Goal: Task Accomplishment & Management: Complete application form

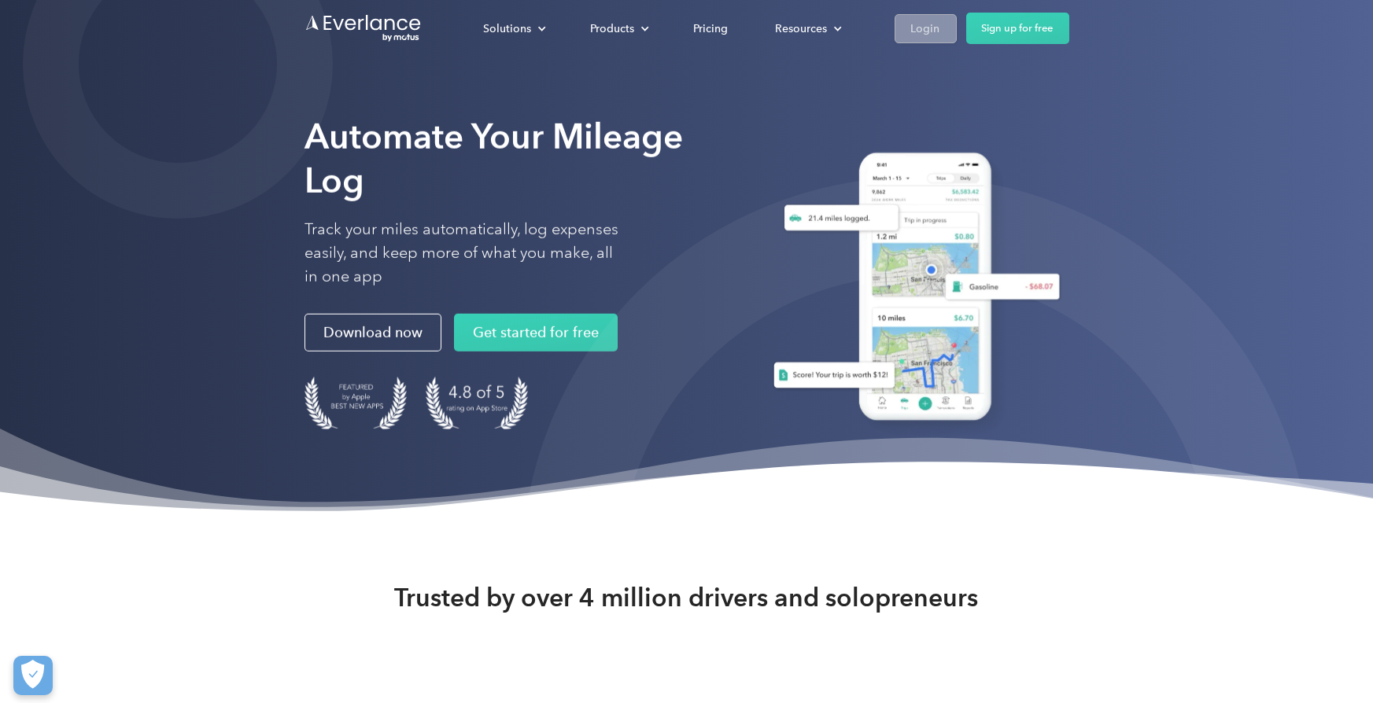
click at [921, 28] on div "Login" at bounding box center [925, 29] width 29 height 20
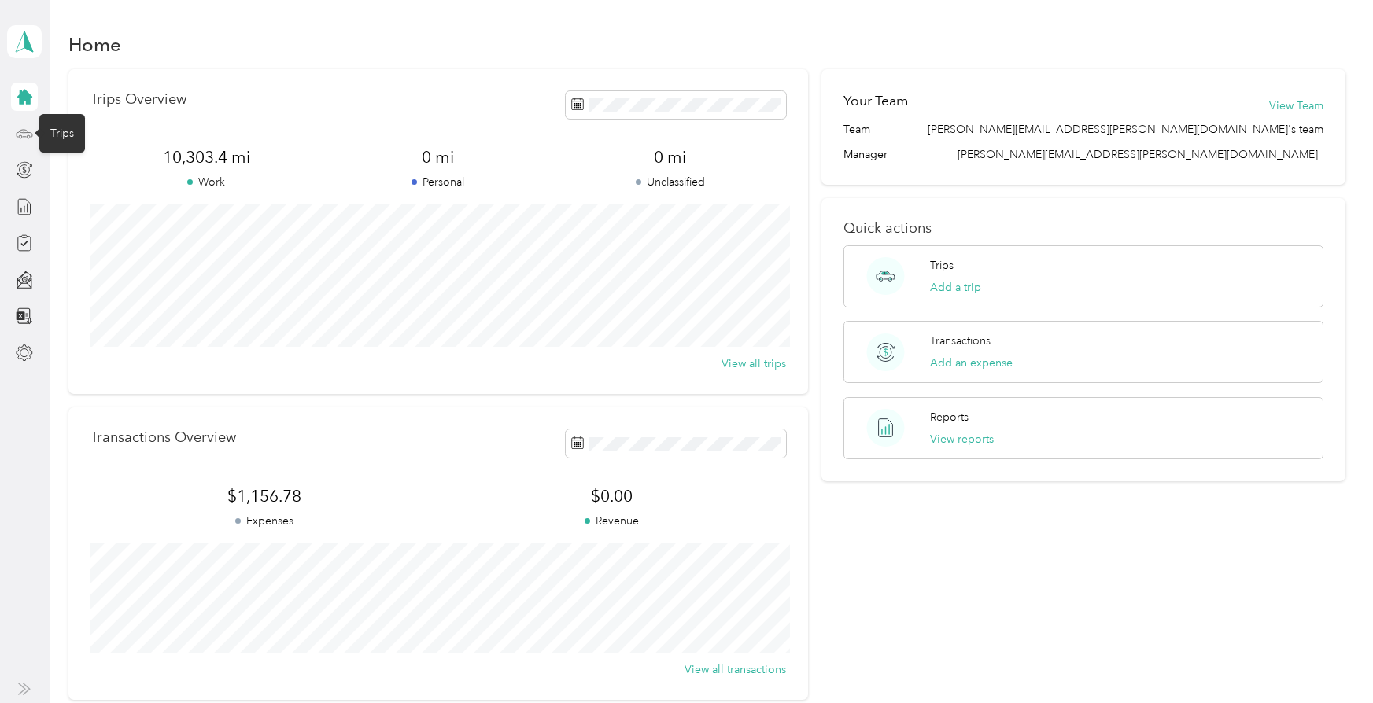
click at [24, 134] on icon at bounding box center [24, 133] width 17 height 17
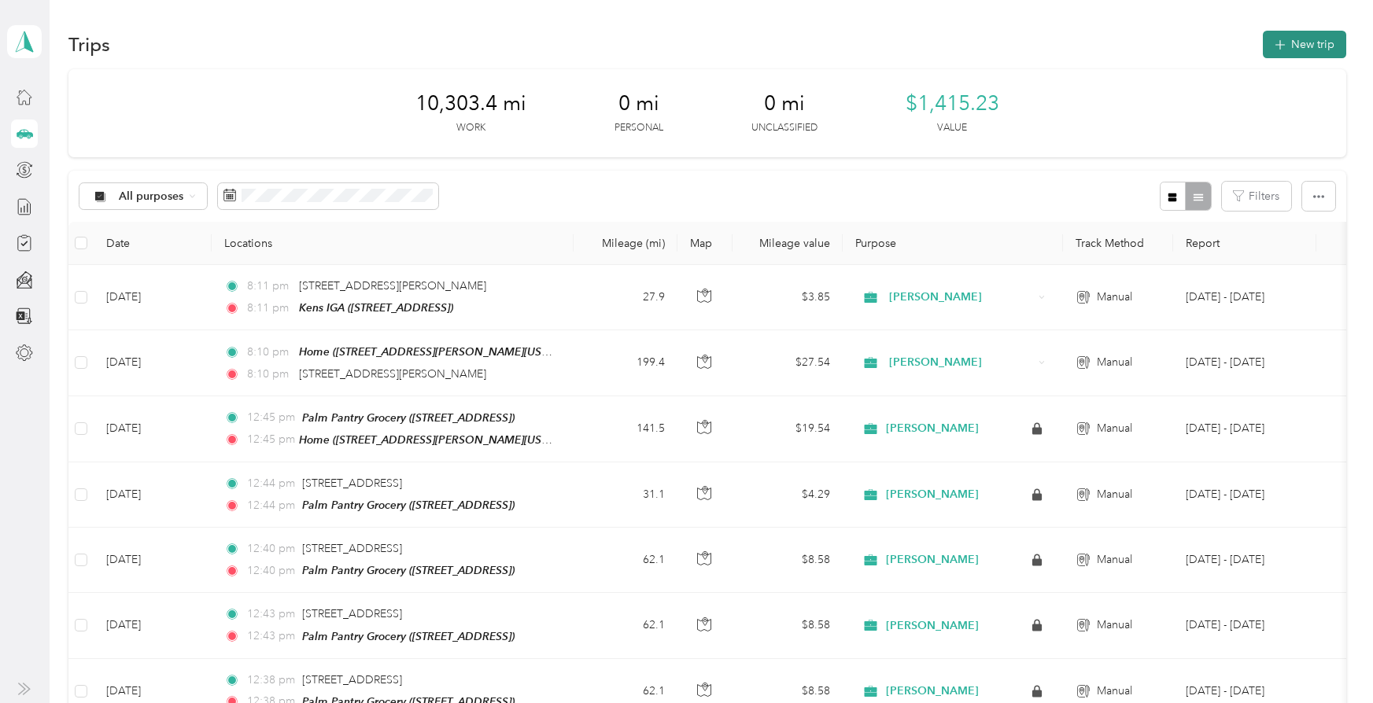
click at [1313, 41] on button "New trip" at bounding box center [1303, 45] width 83 height 28
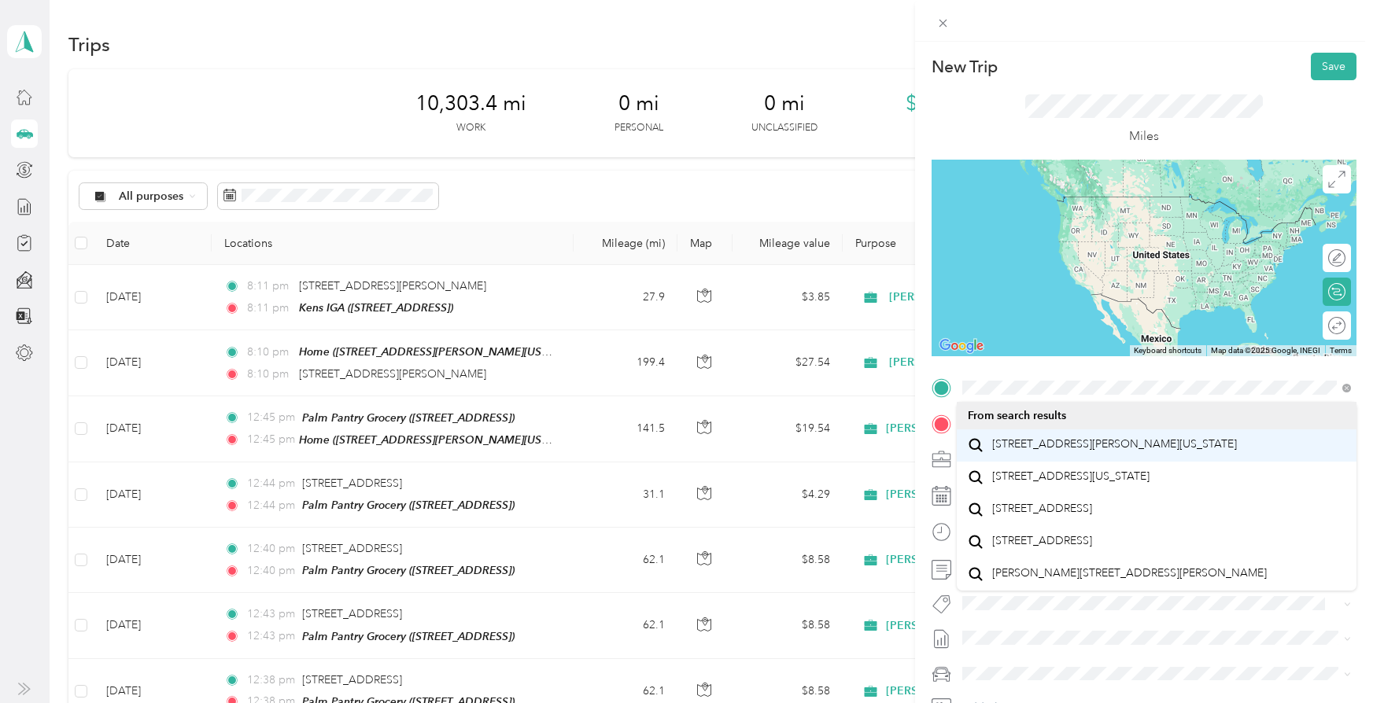
click at [1064, 451] on span "413 Garden Acres Way Pooler, Georgia 31322, United States" at bounding box center [1114, 444] width 245 height 14
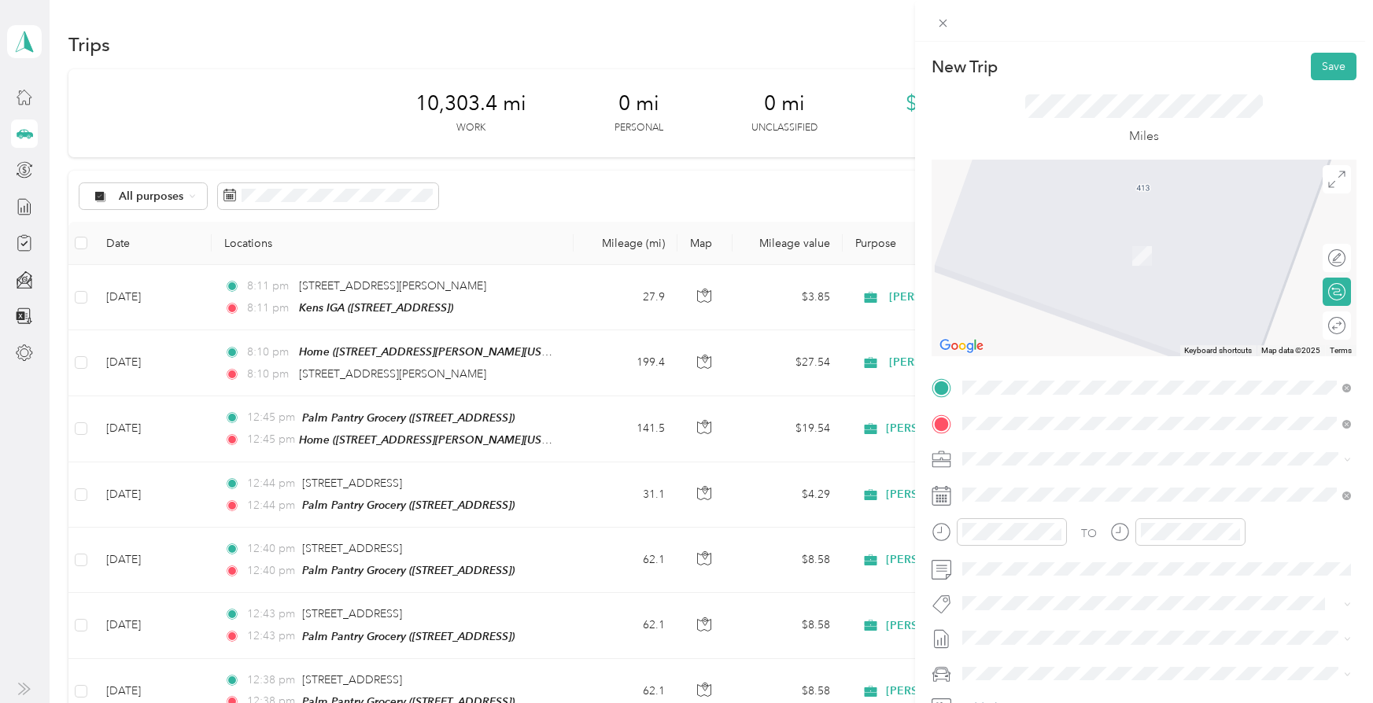
click at [1041, 488] on span "4507 US Highway 80 East Ellabell, Georgia 31308, United States" at bounding box center [1070, 481] width 157 height 14
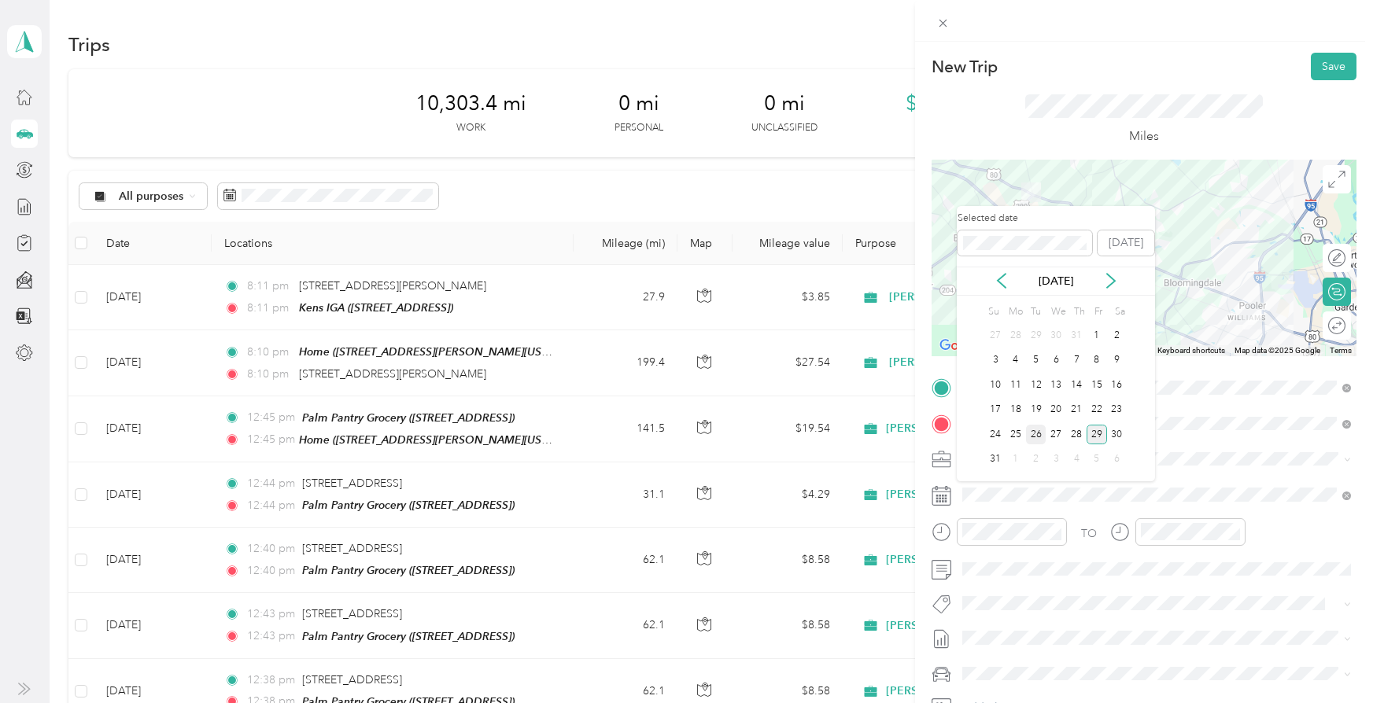
click at [1038, 429] on div "26" at bounding box center [1036, 435] width 20 height 20
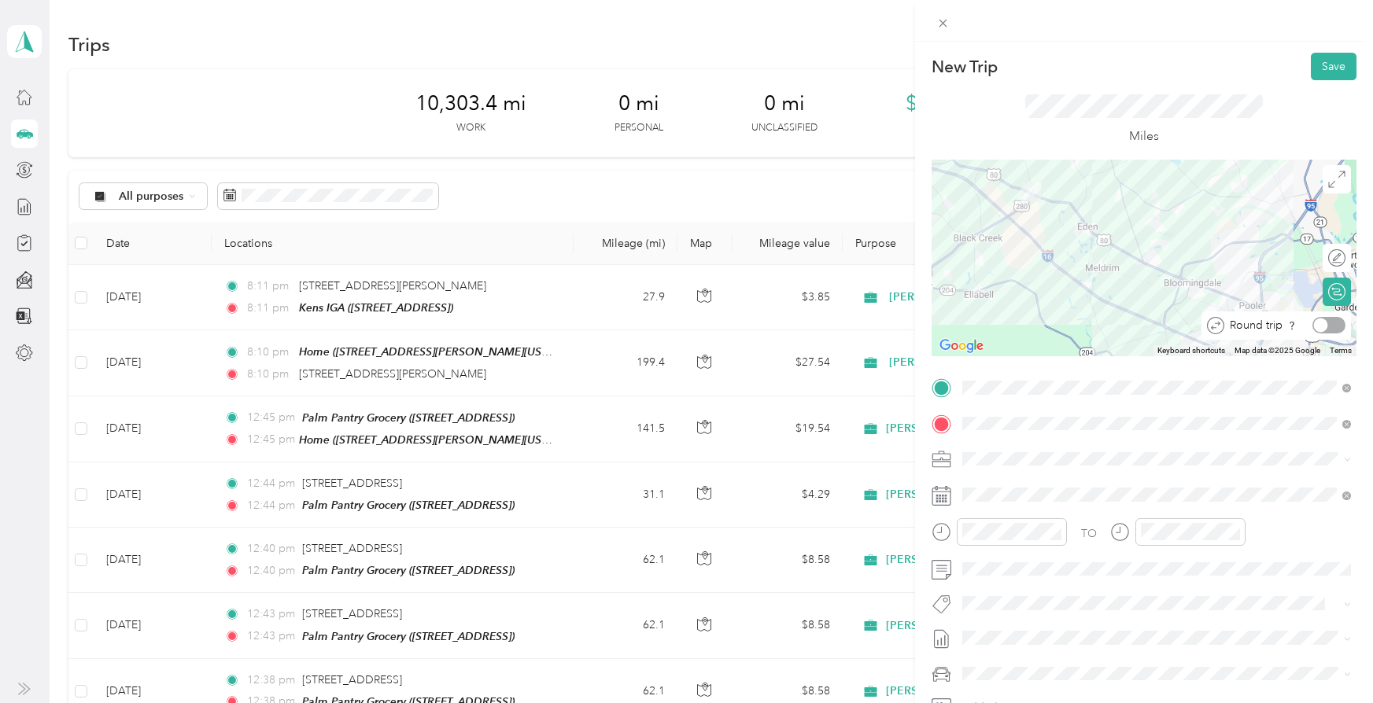
click at [1332, 324] on div at bounding box center [1328, 325] width 33 height 17
click at [1332, 68] on button "Save" at bounding box center [1333, 67] width 46 height 28
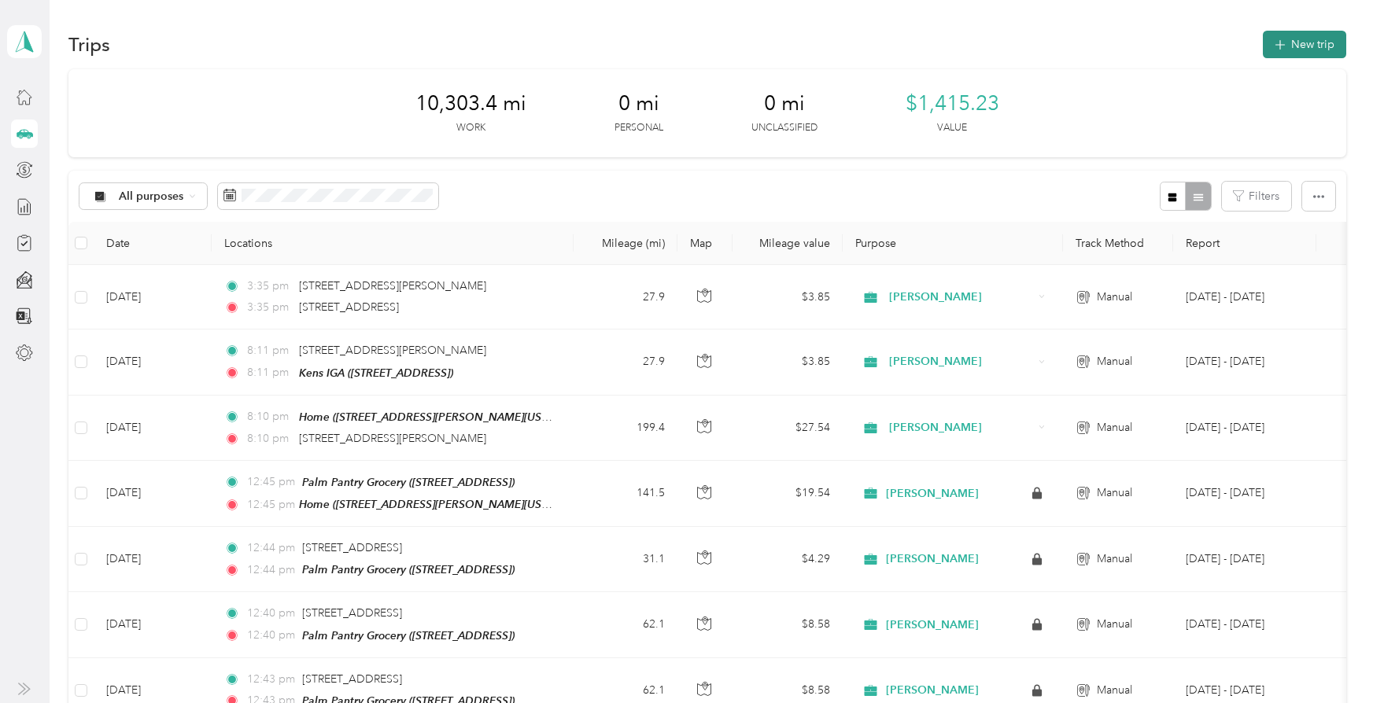
click at [1311, 43] on button "New trip" at bounding box center [1303, 45] width 83 height 28
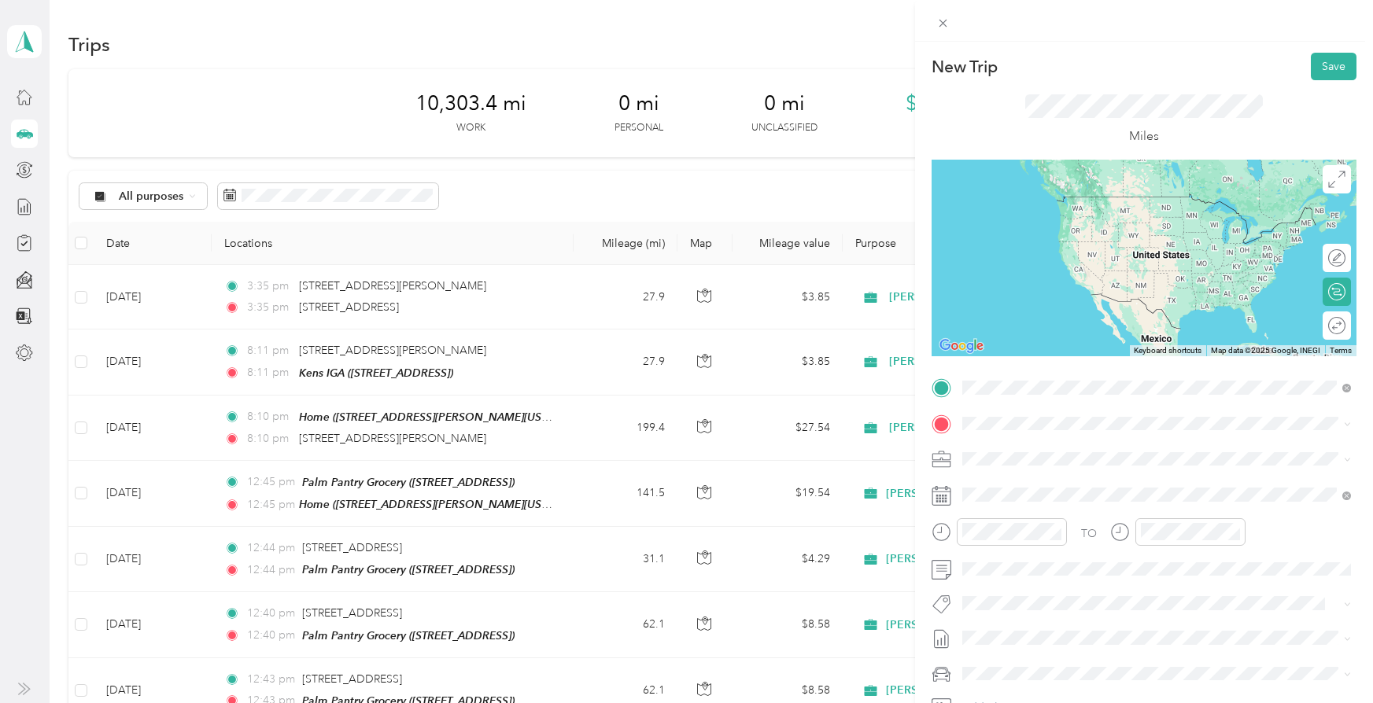
click at [1073, 451] on span "413 Garden Acres Way Pooler, Georgia 31322, United States" at bounding box center [1114, 444] width 245 height 14
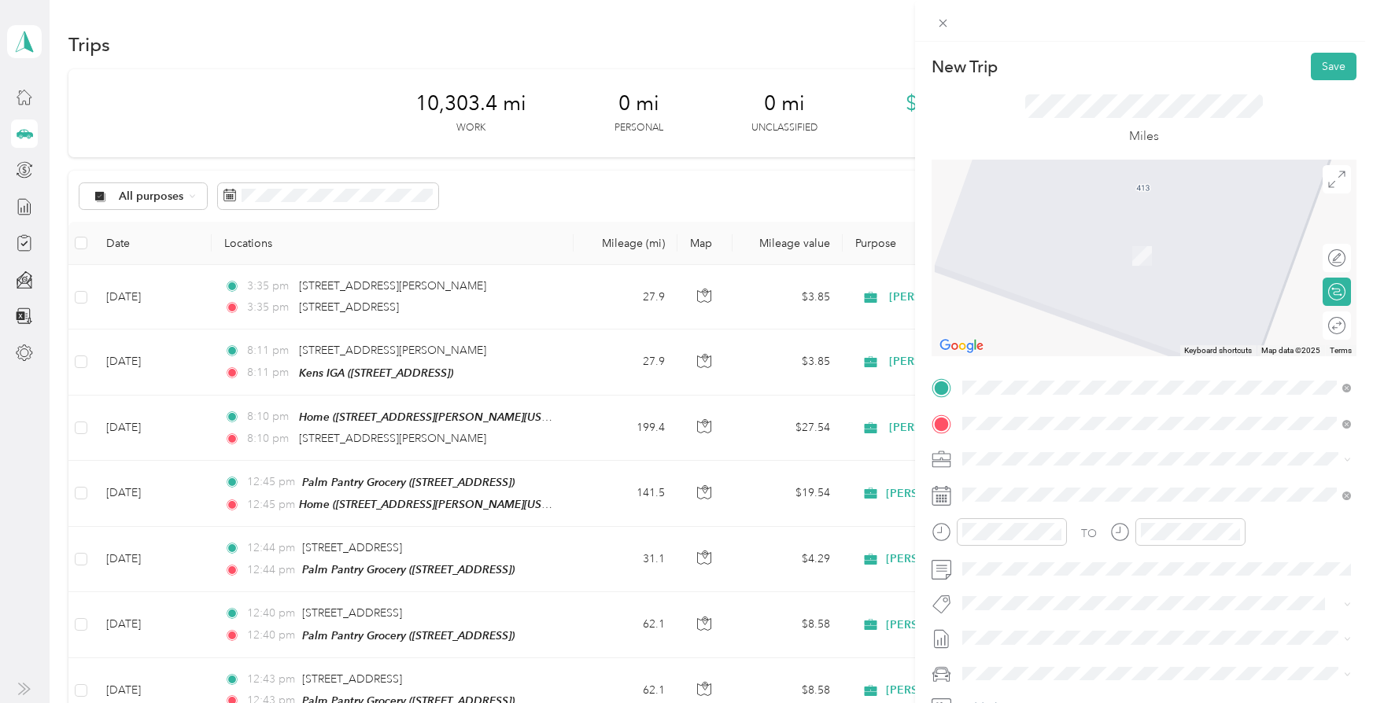
click at [1038, 488] on span "4507 US Highway 80 East Ellabell, Georgia 31308, United States" at bounding box center [1070, 481] width 157 height 14
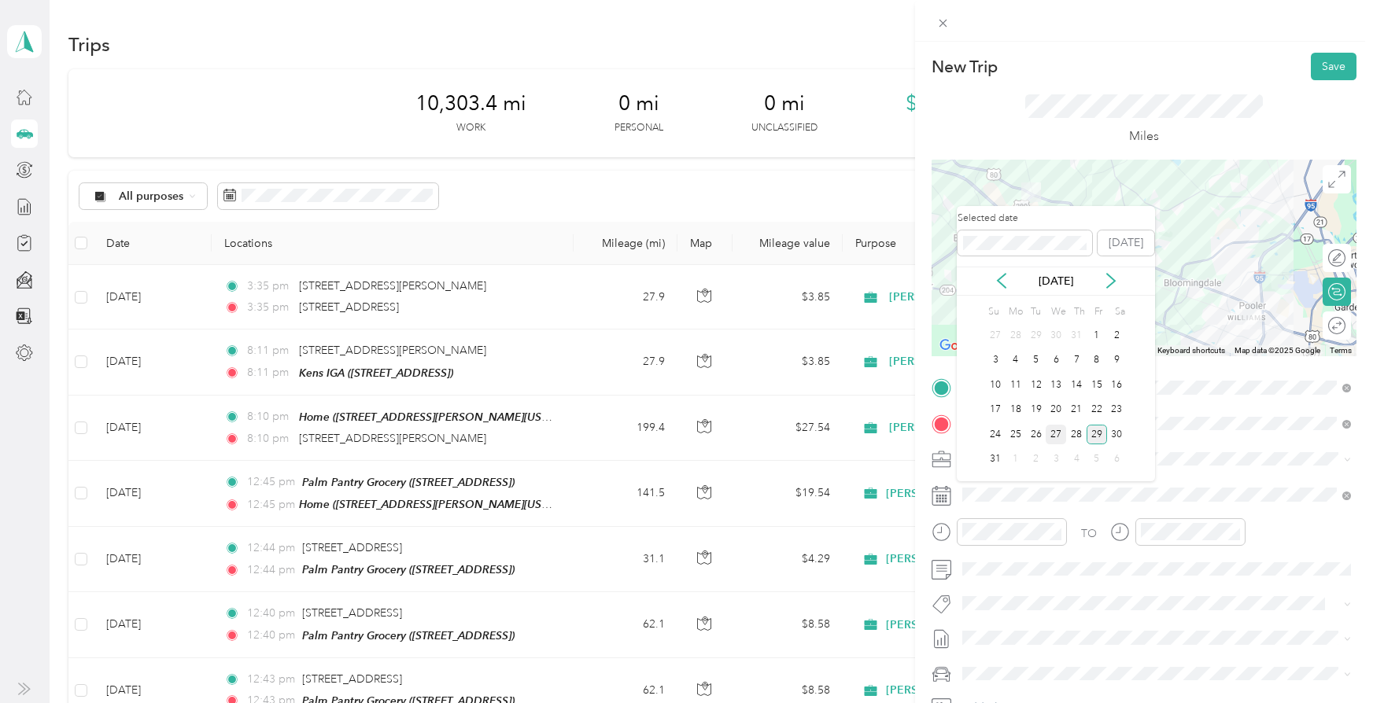
click at [1056, 433] on div "27" at bounding box center [1055, 435] width 20 height 20
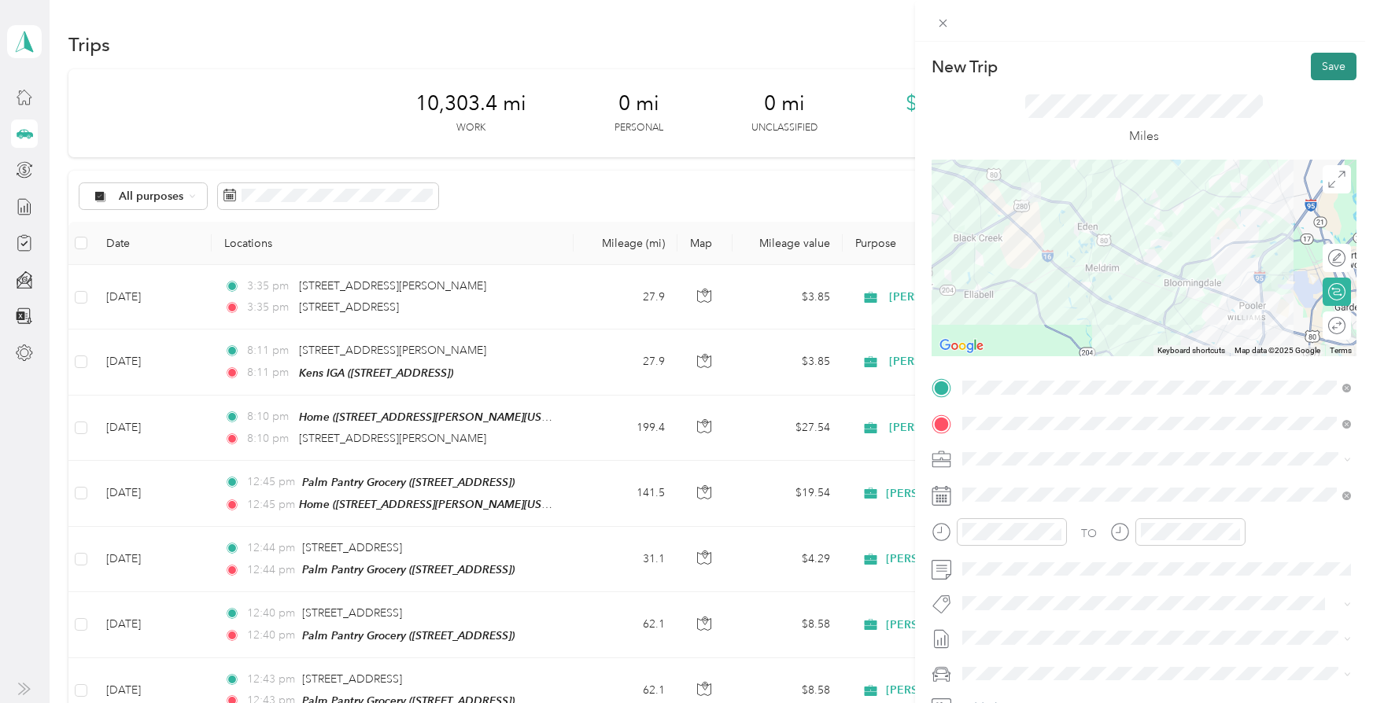
click at [1330, 65] on button "Save" at bounding box center [1333, 67] width 46 height 28
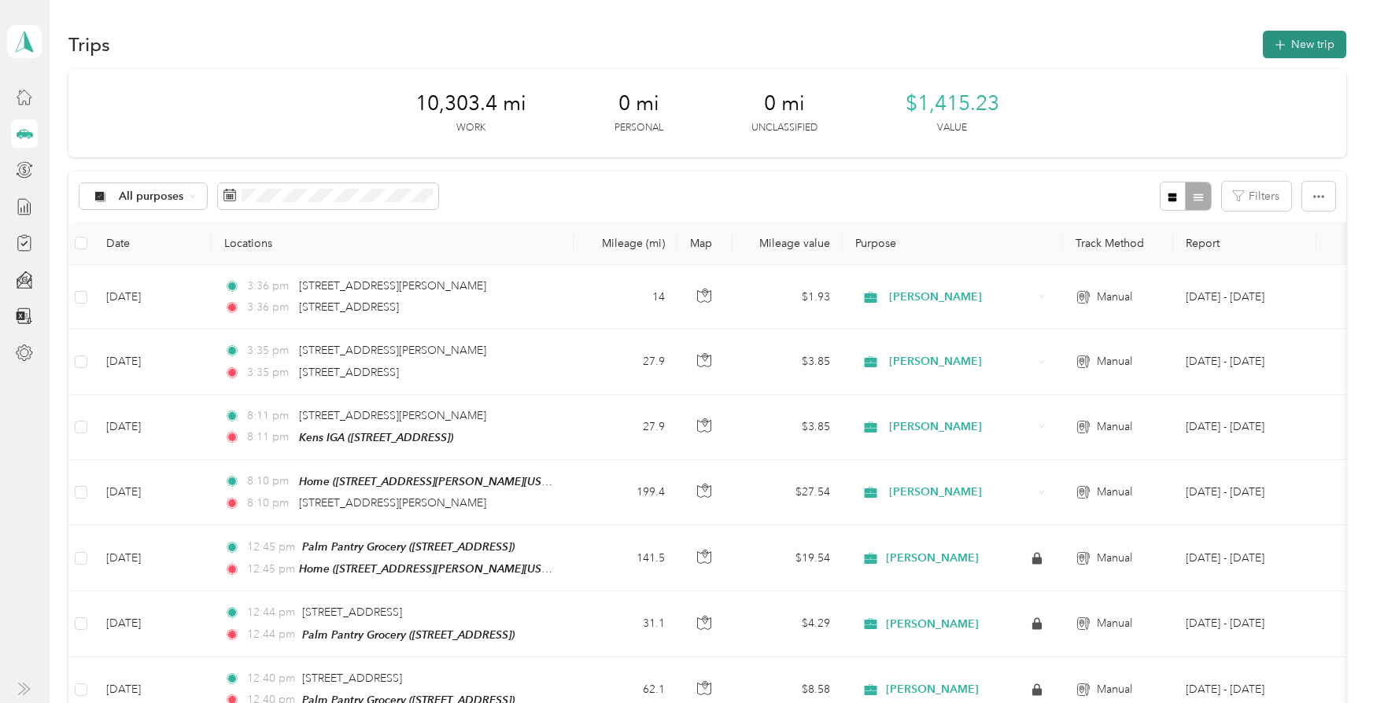
click at [1316, 41] on button "New trip" at bounding box center [1303, 45] width 83 height 28
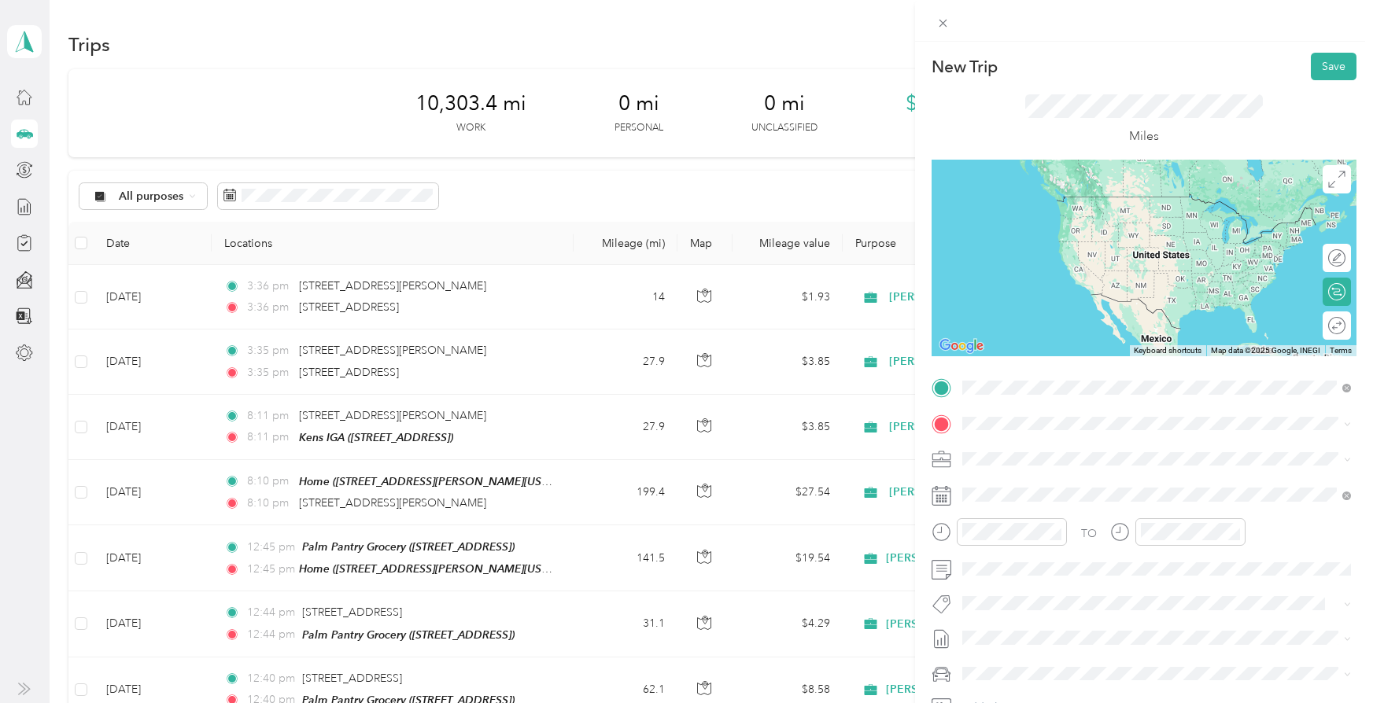
click at [1017, 451] on span "4507 US Highway 80 East Ellabell, Georgia 31308, United States" at bounding box center [1070, 444] width 157 height 14
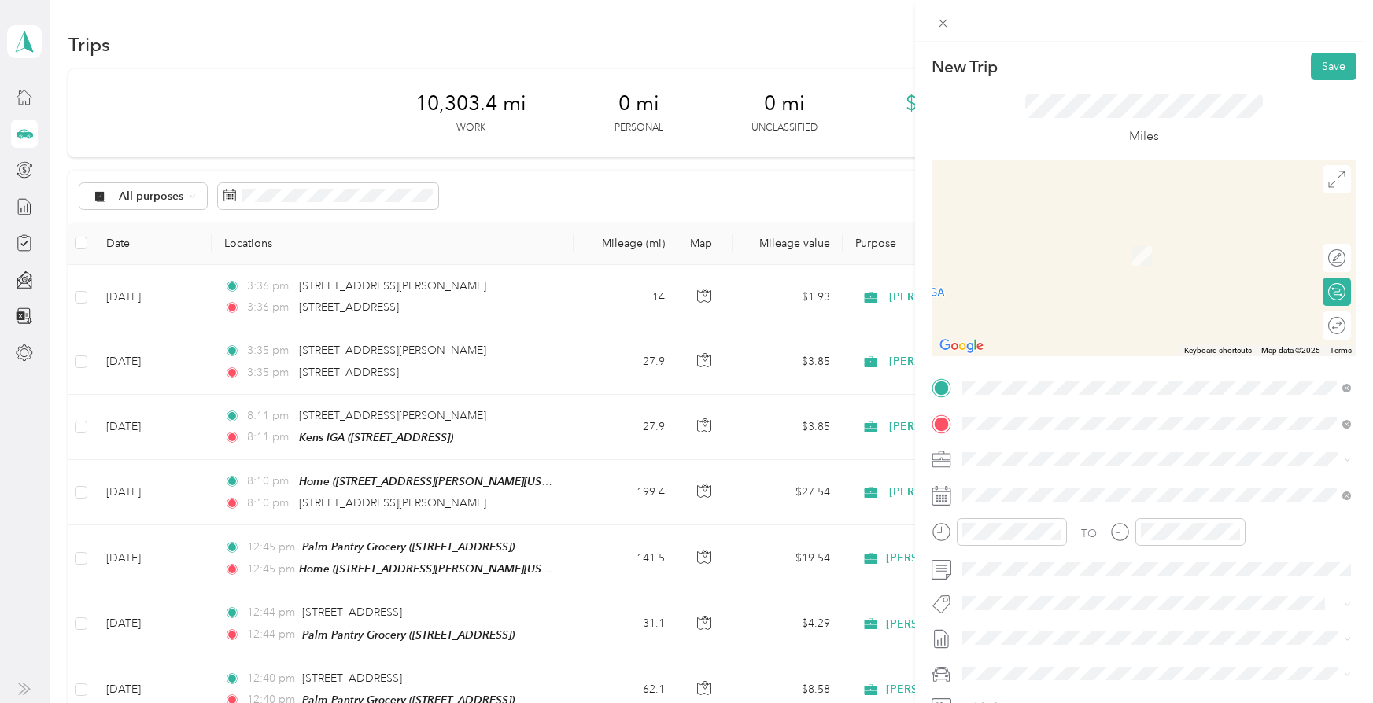
click at [1091, 486] on span "2679 North Carolina Highway 24 Warsaw, North Carolina 28398, United States" at bounding box center [1099, 481] width 215 height 14
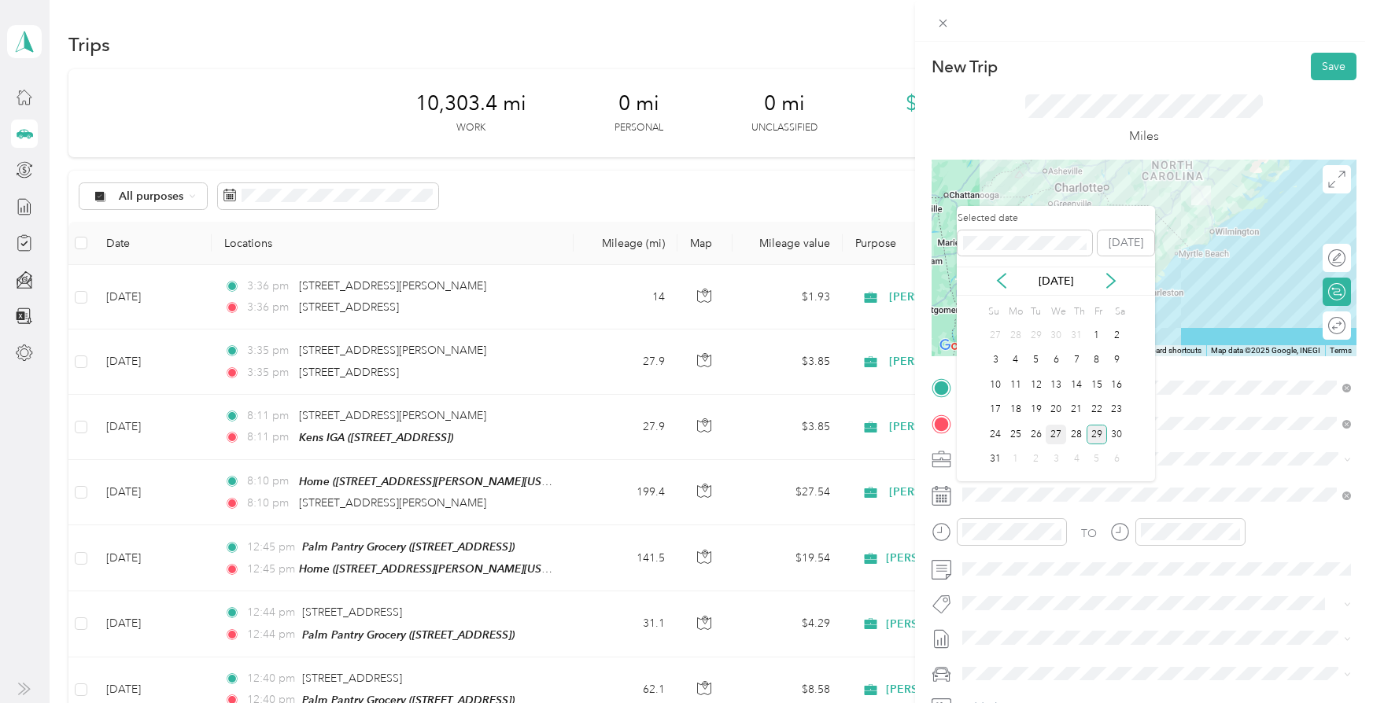
click at [1054, 433] on div "27" at bounding box center [1055, 435] width 20 height 20
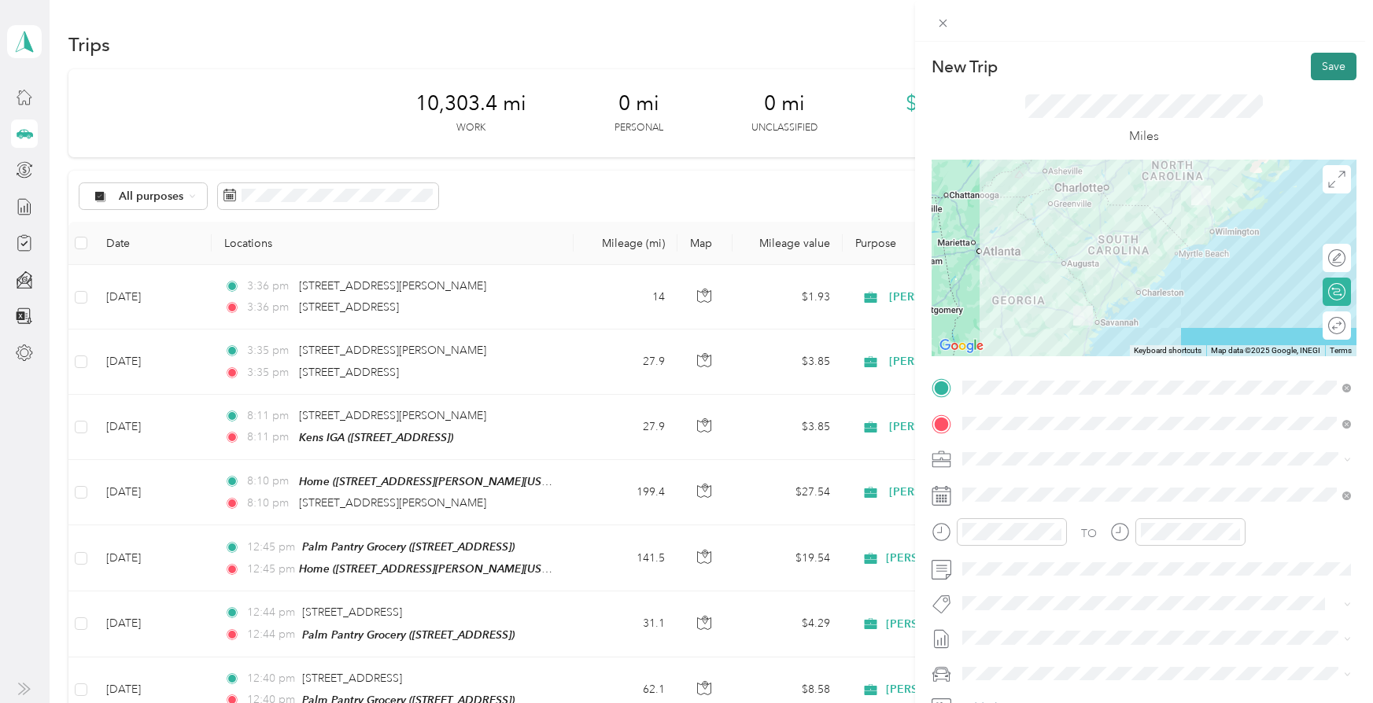
click at [1336, 65] on button "Save" at bounding box center [1333, 67] width 46 height 28
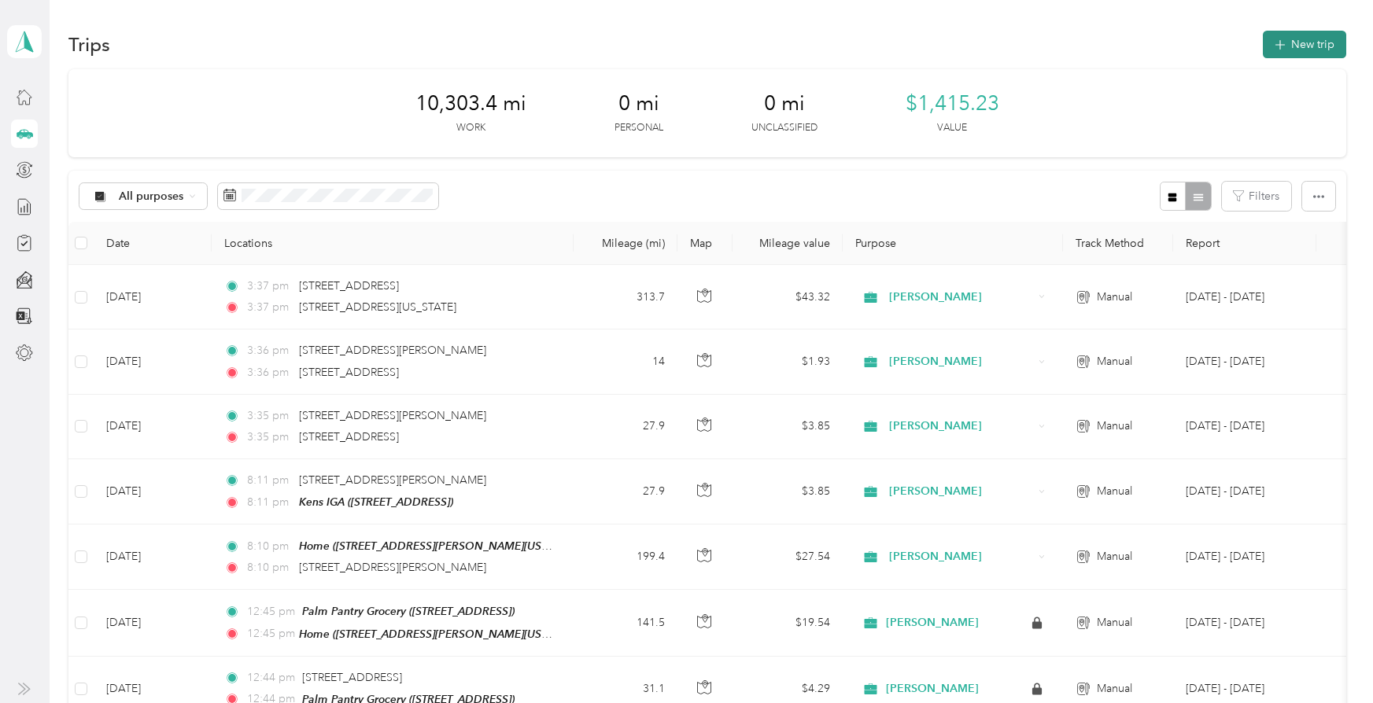
click at [1311, 44] on button "New trip" at bounding box center [1303, 45] width 83 height 28
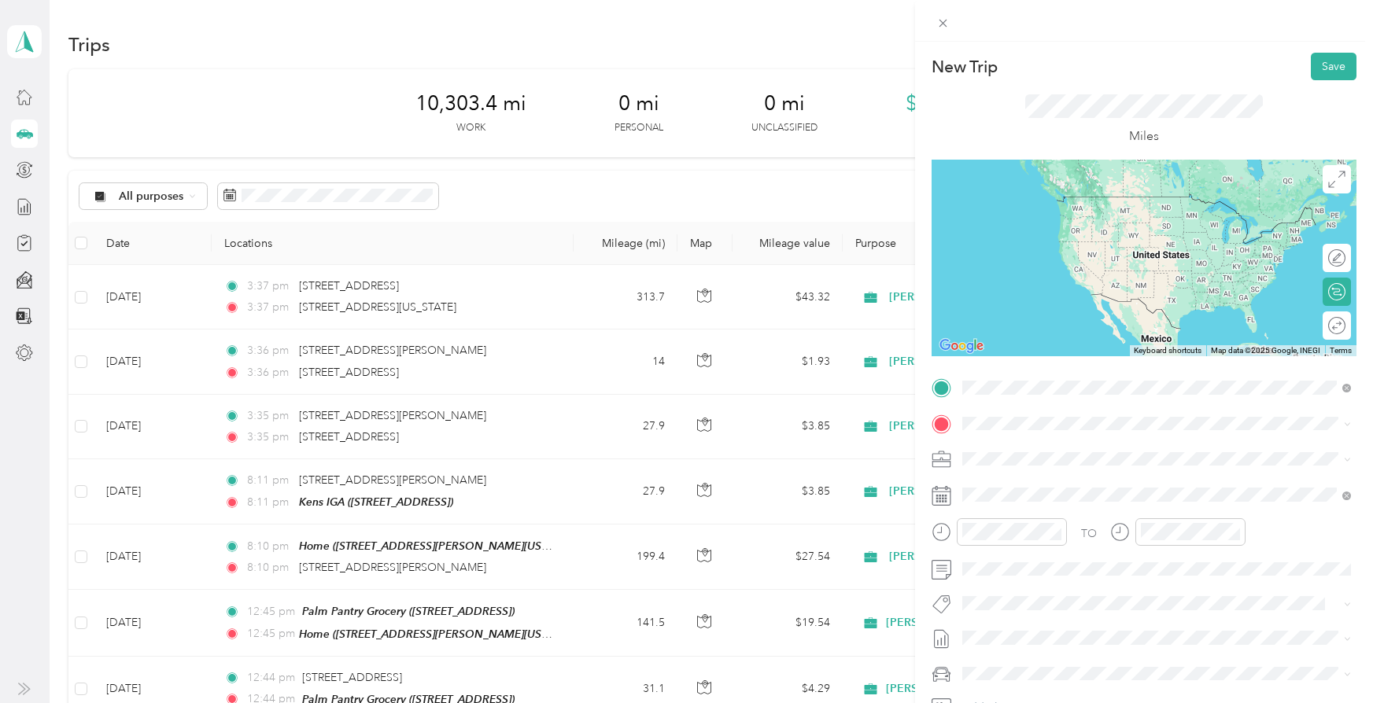
click at [1045, 451] on span "2679 North Carolina Highway 24 Warsaw, North Carolina 28398, United States" at bounding box center [1099, 444] width 215 height 14
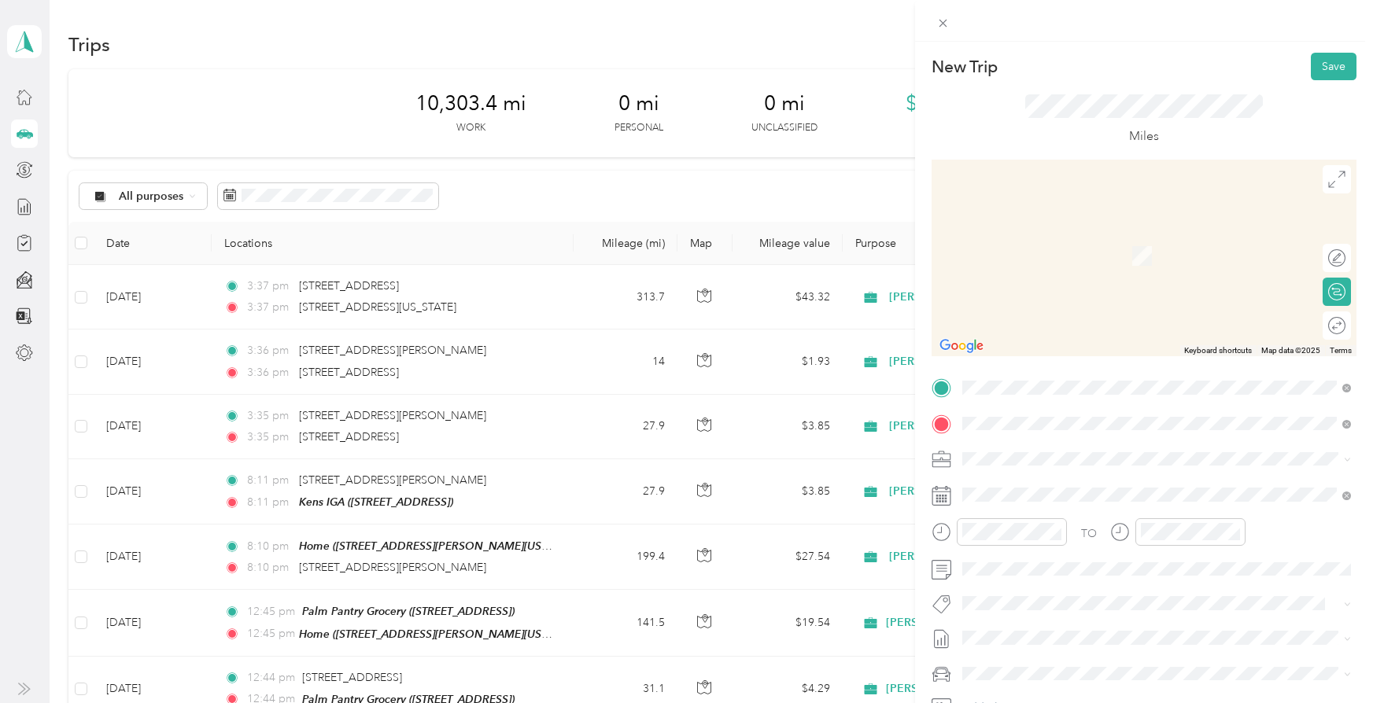
click at [1062, 507] on span "209 N Norwood St, 284662322, Wallace, NC, USA" at bounding box center [1129, 509] width 275 height 13
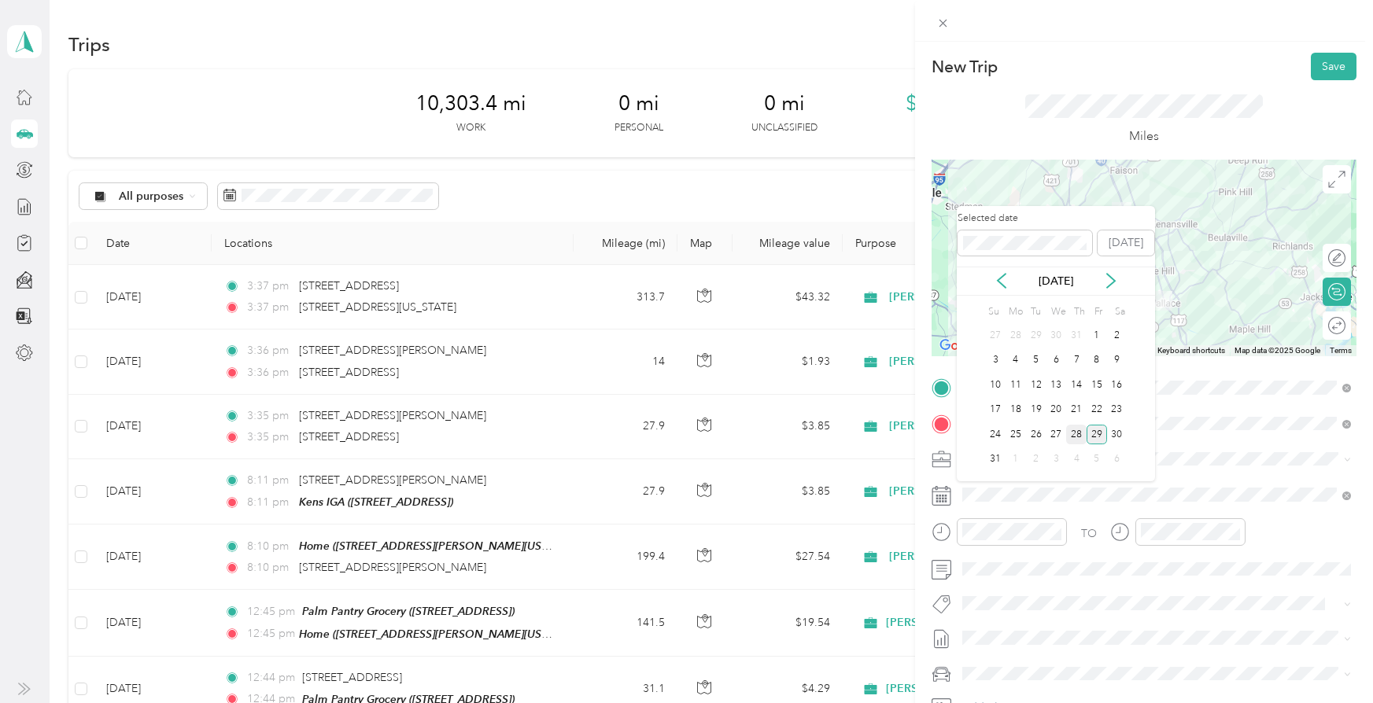
click at [1074, 432] on div "28" at bounding box center [1076, 435] width 20 height 20
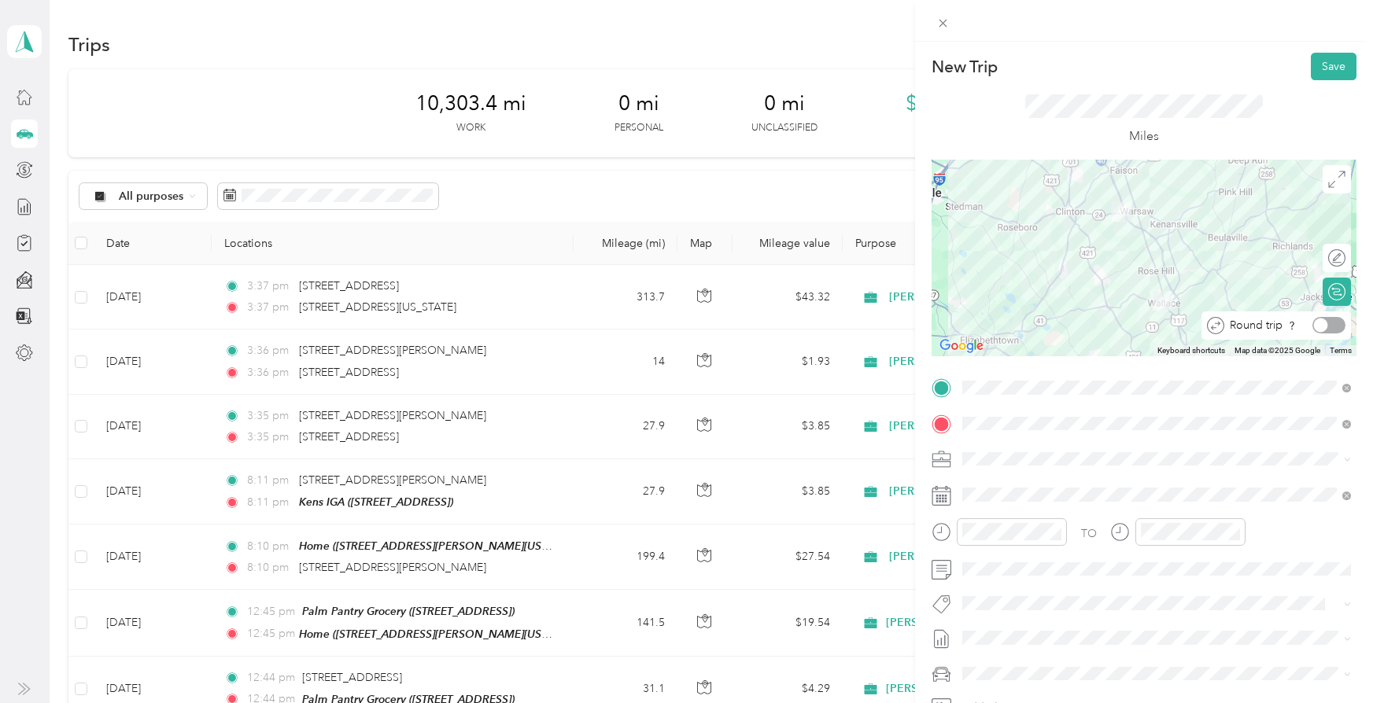
click at [1335, 326] on div at bounding box center [1328, 325] width 33 height 17
click at [1332, 64] on button "Save" at bounding box center [1333, 67] width 46 height 28
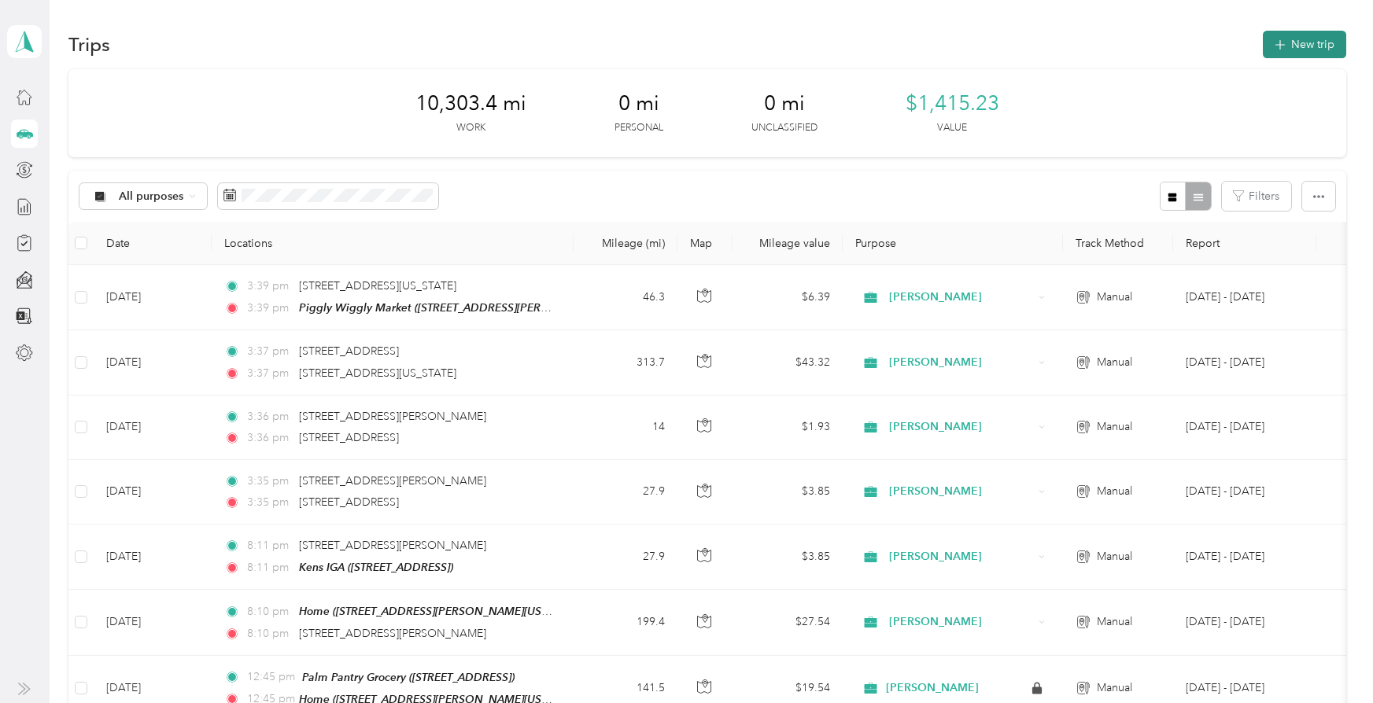
click at [1317, 45] on button "New trip" at bounding box center [1303, 45] width 83 height 28
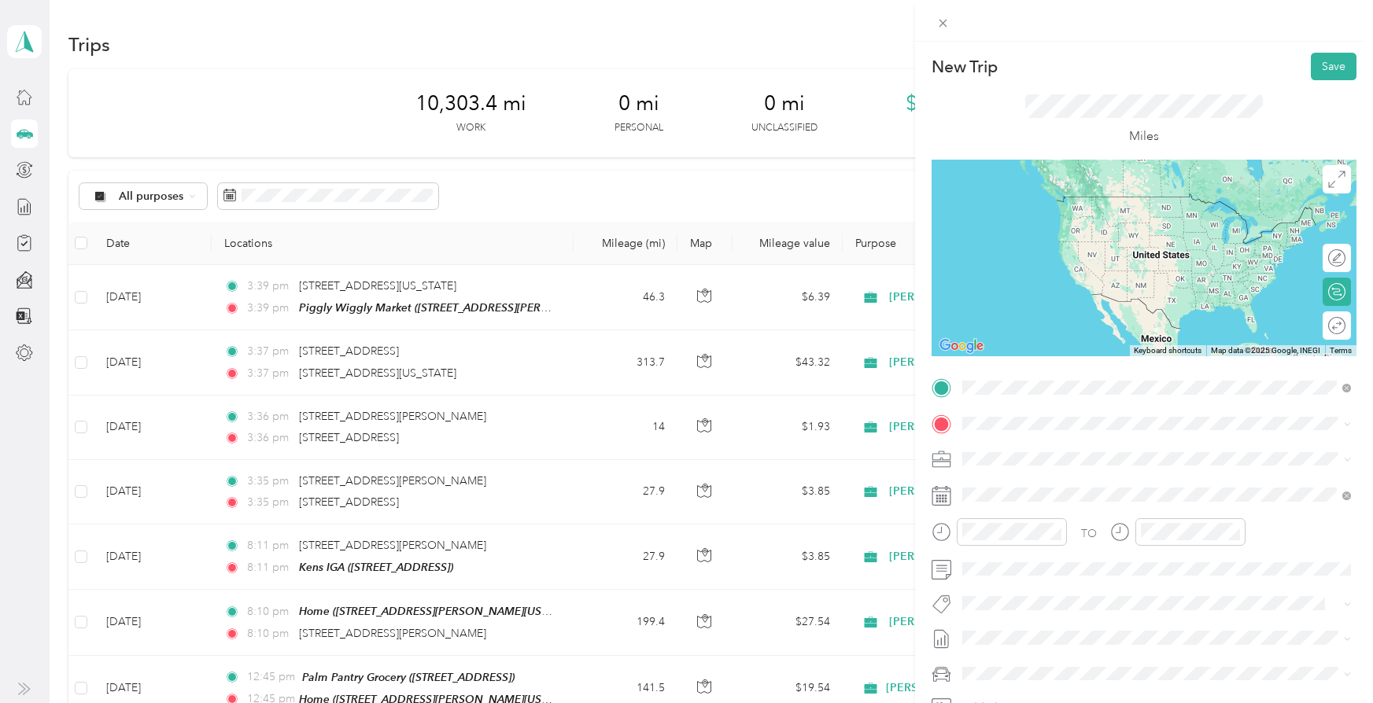
click at [1070, 451] on span "2679 North Carolina Highway 24 Warsaw, North Carolina 28398, United States" at bounding box center [1099, 444] width 215 height 14
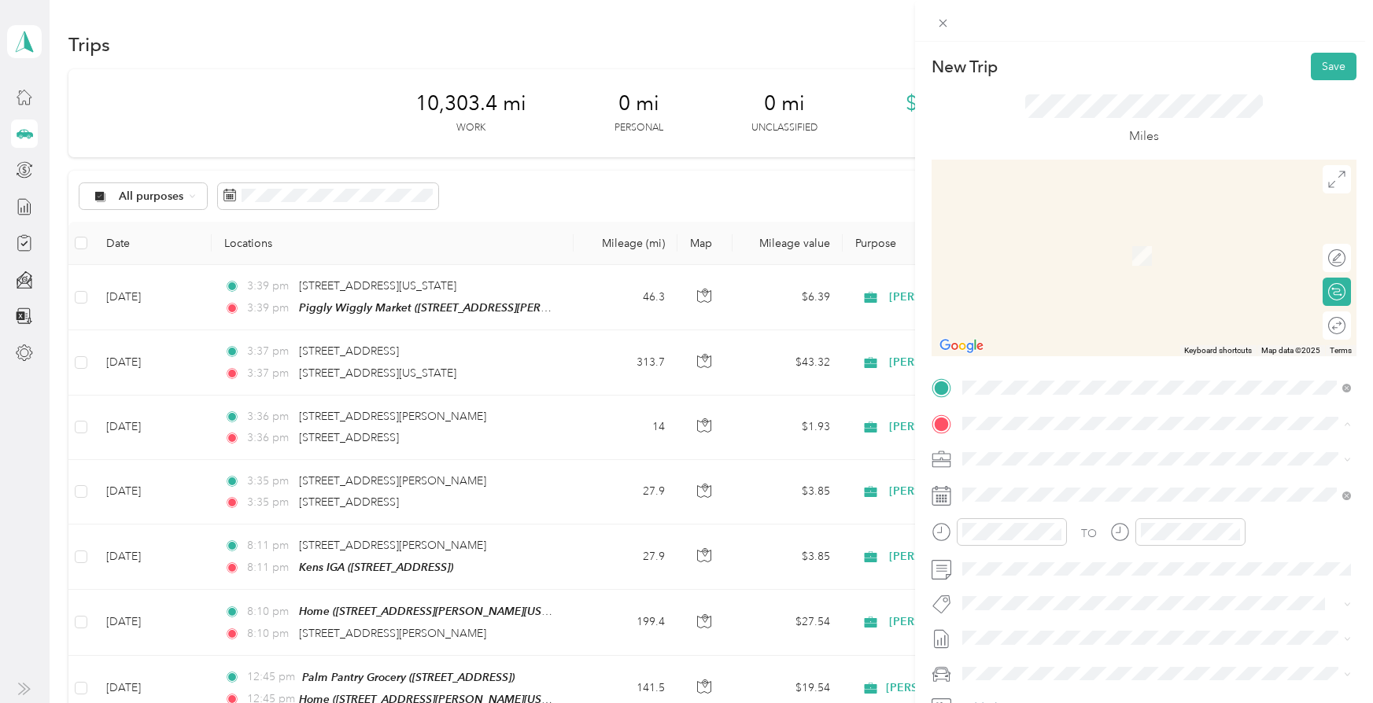
click at [1042, 496] on div "Home 1048 Sunset Drive, Latta, South Carolina, United States" at bounding box center [1114, 495] width 245 height 33
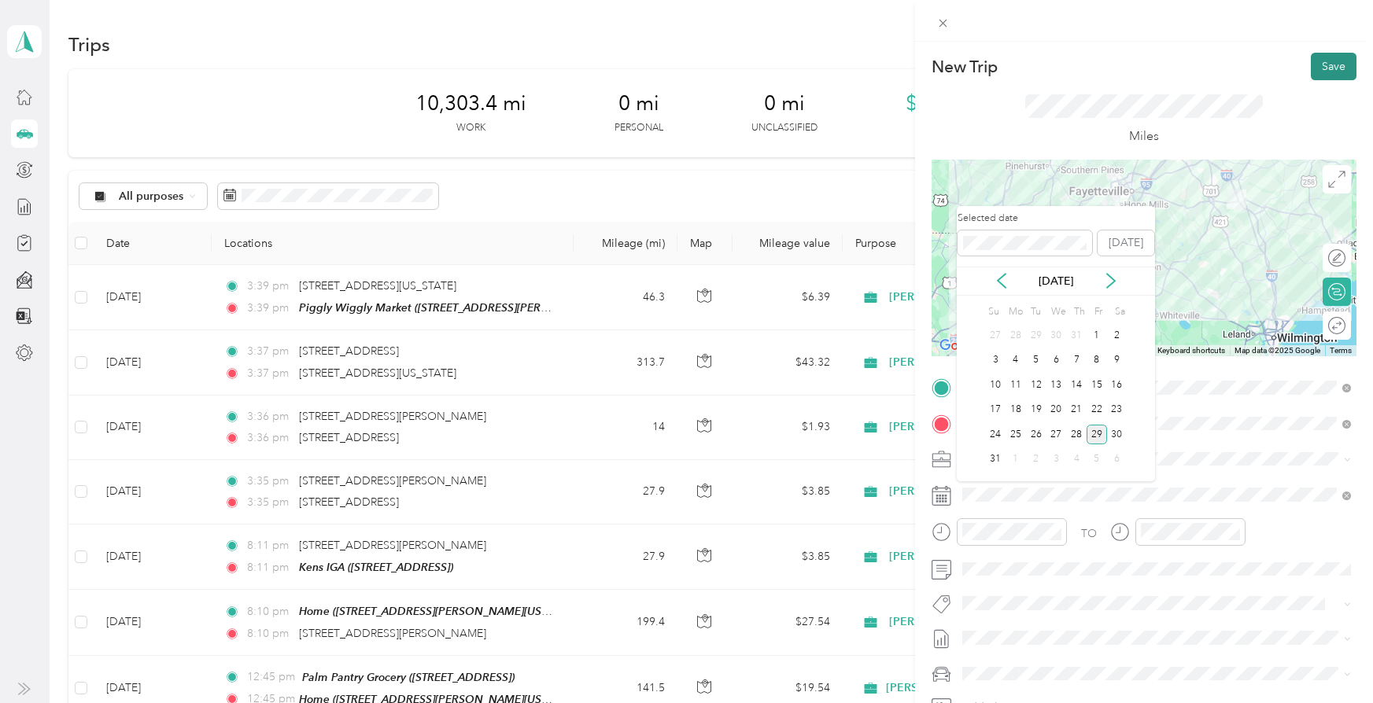
click at [1330, 71] on button "Save" at bounding box center [1333, 67] width 46 height 28
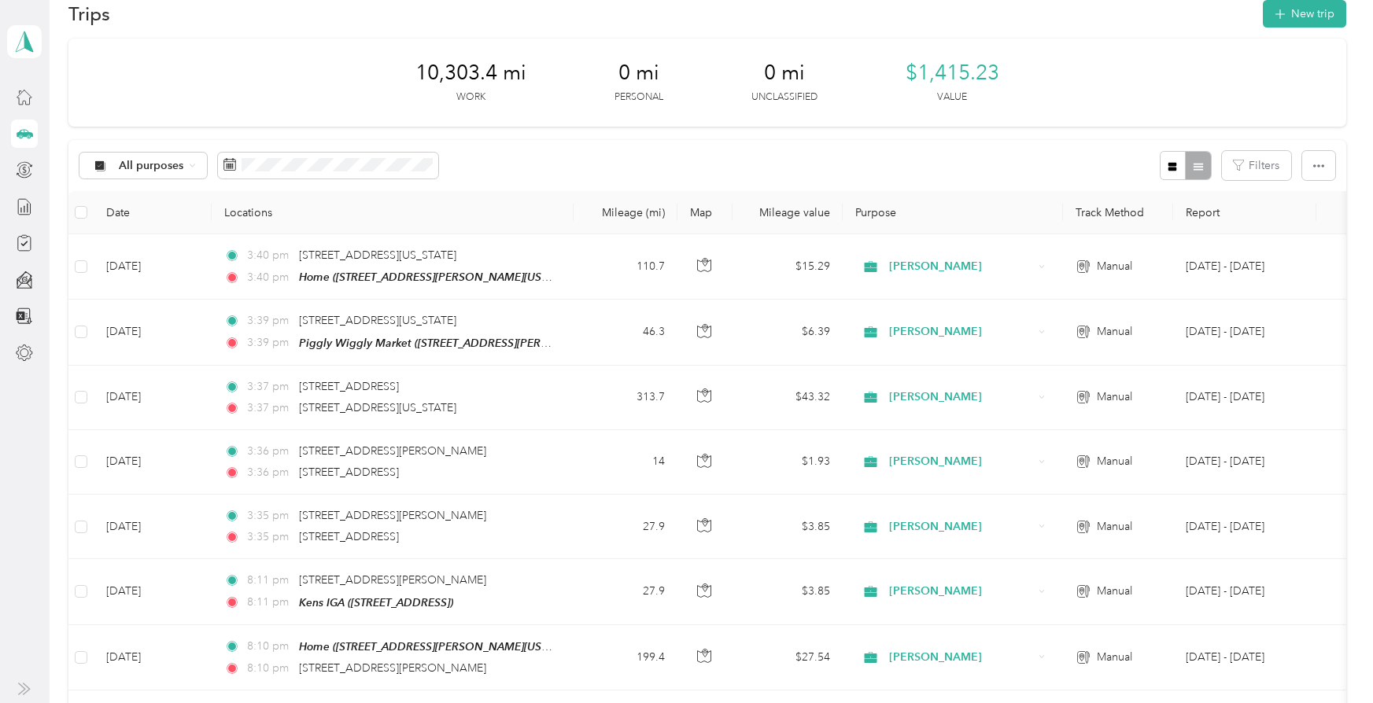
scroll to position [36, 0]
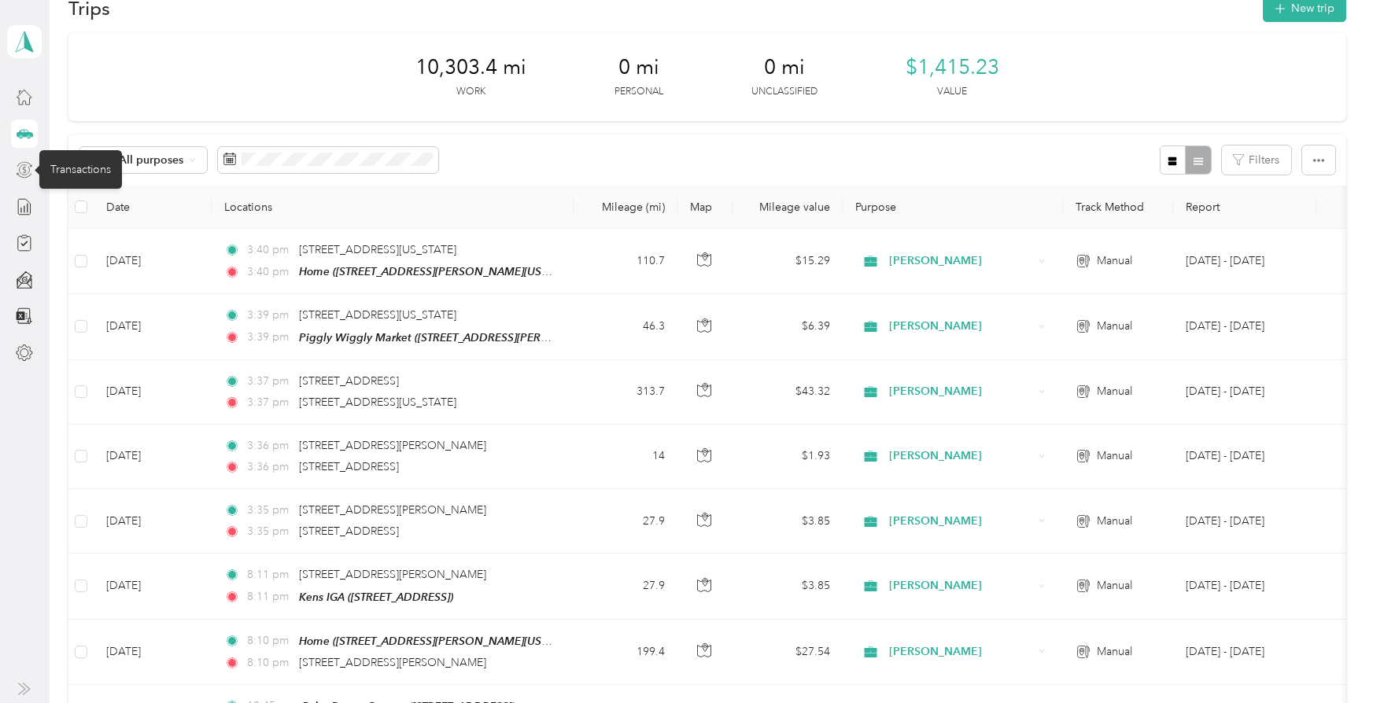
click at [25, 168] on icon at bounding box center [24, 169] width 17 height 17
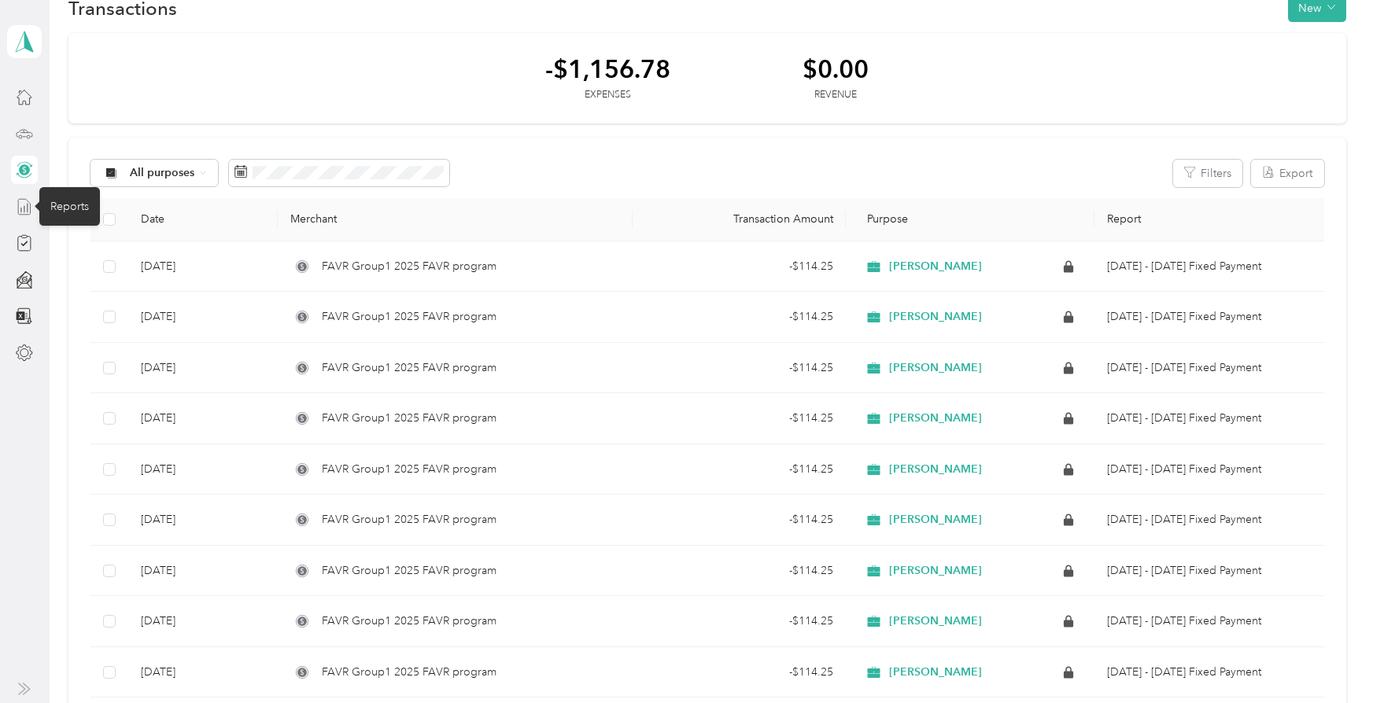
click at [22, 202] on icon at bounding box center [24, 206] width 17 height 17
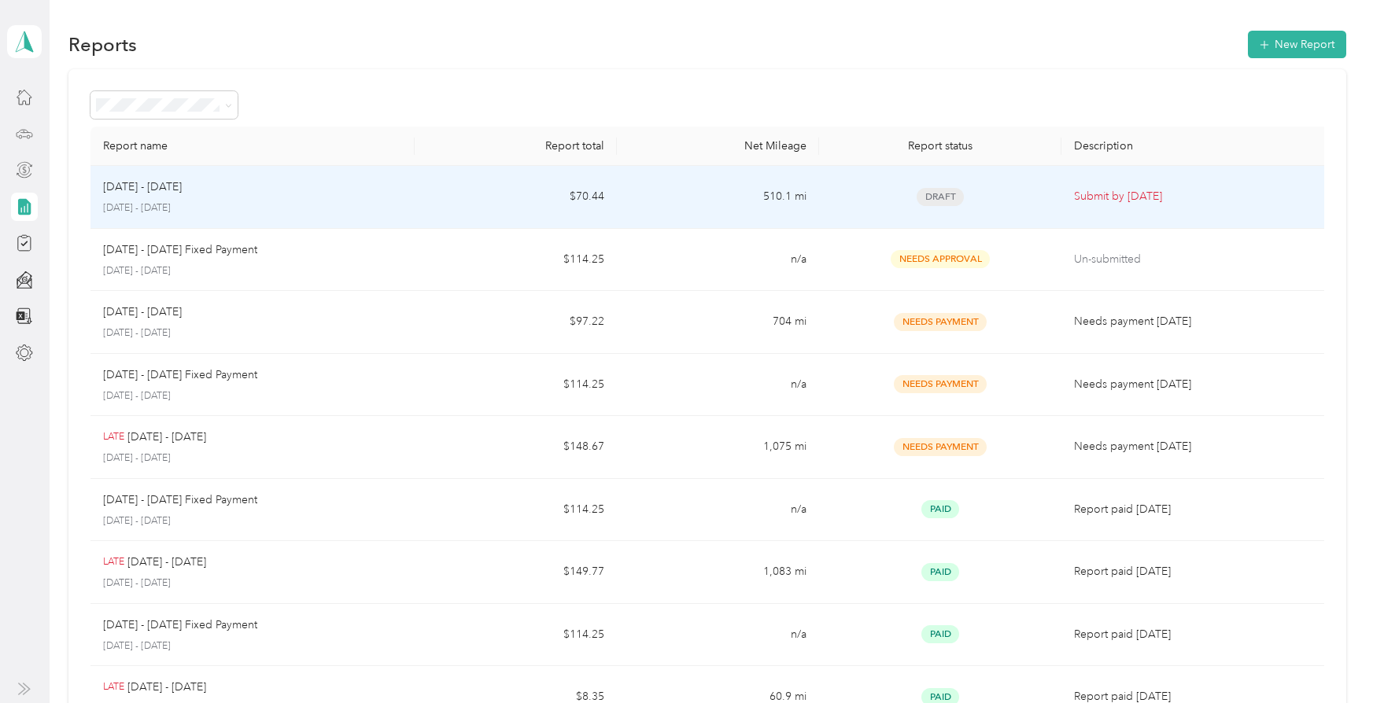
click at [938, 195] on span "Draft" at bounding box center [939, 197] width 47 height 18
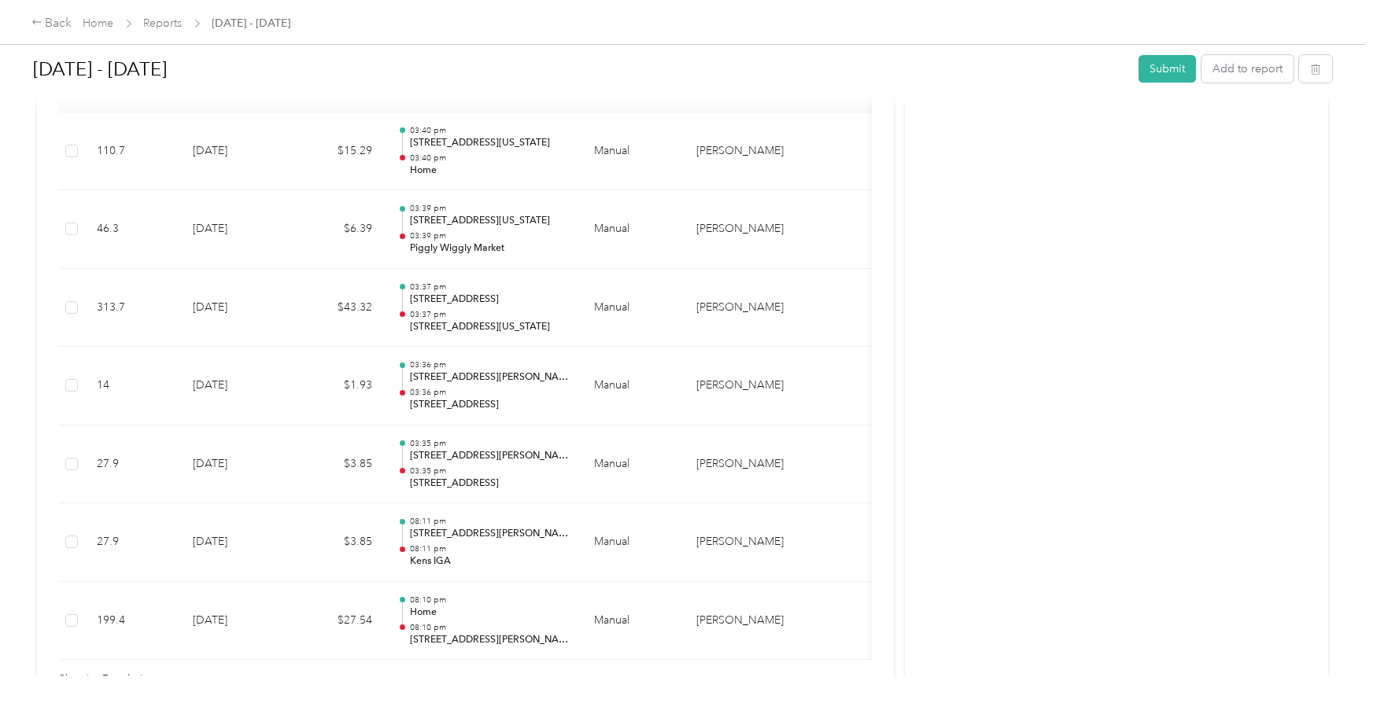
scroll to position [440, 0]
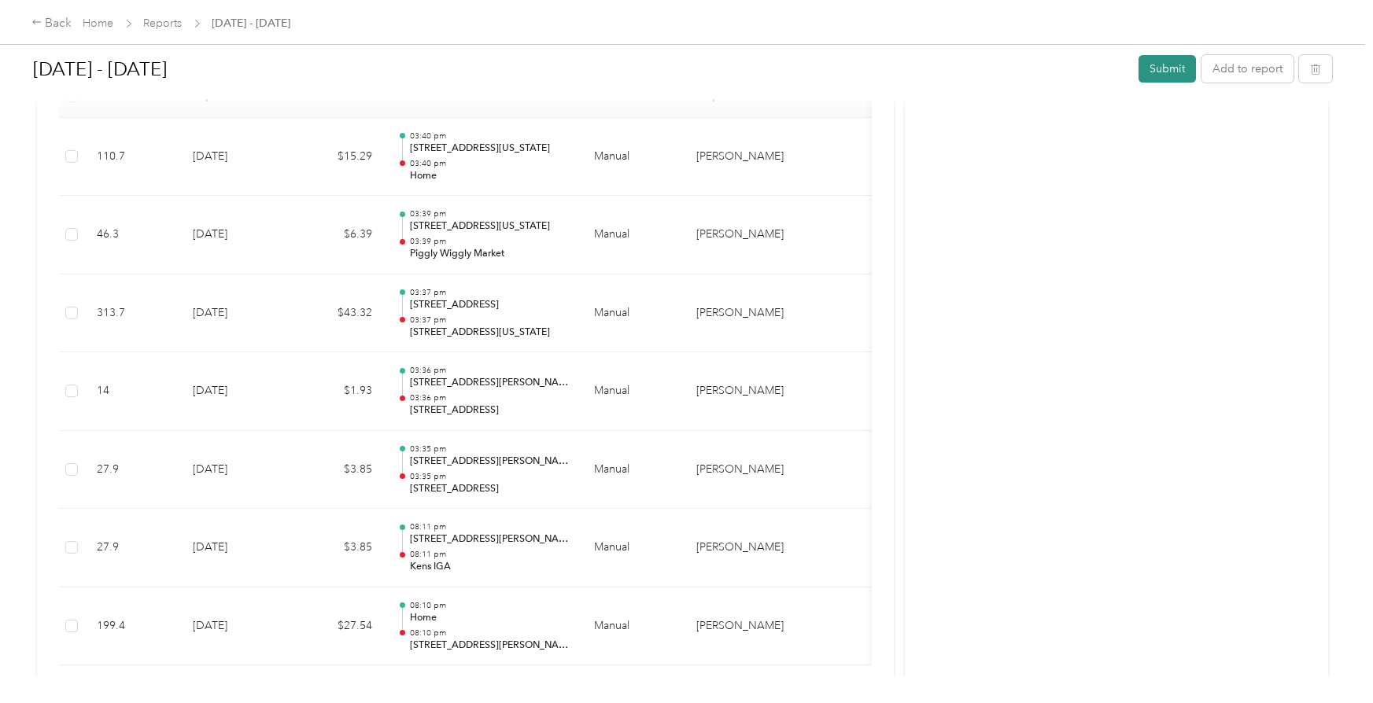
click at [1176, 67] on button "Submit" at bounding box center [1166, 69] width 57 height 28
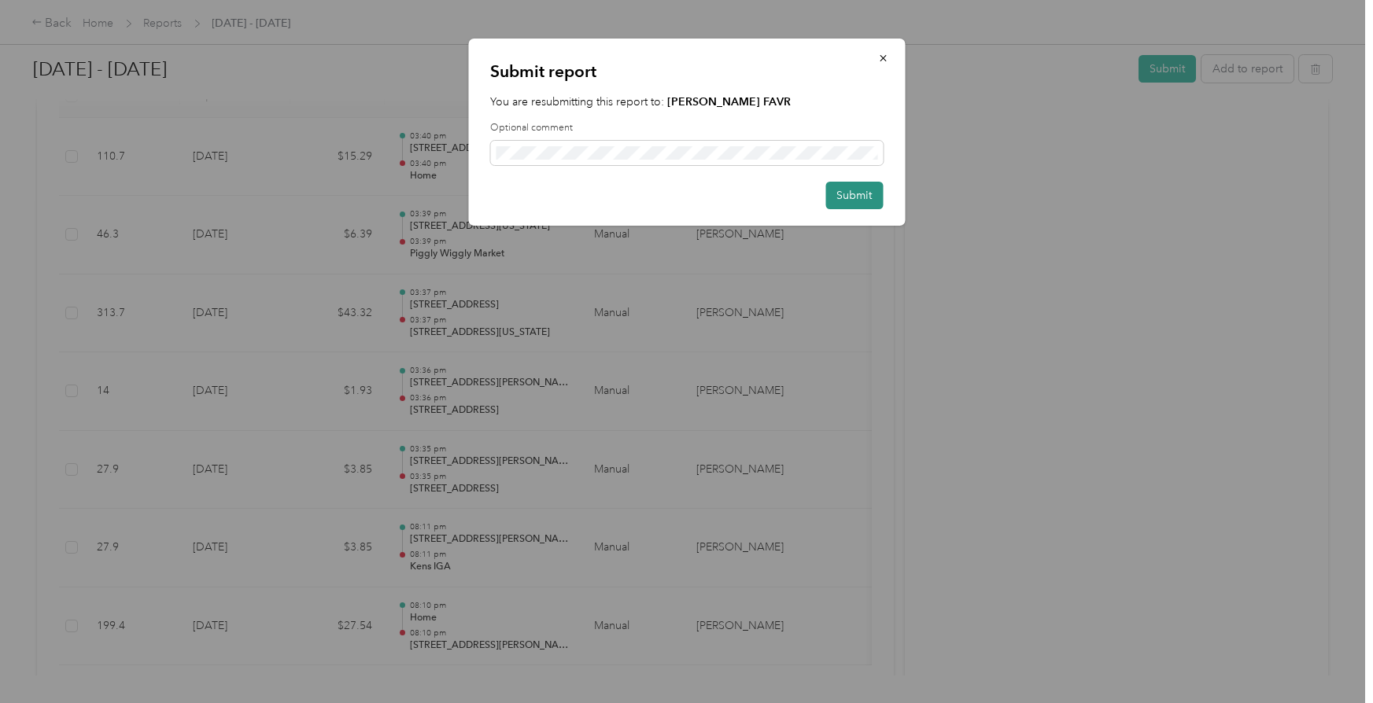
click at [858, 192] on button "Submit" at bounding box center [853, 196] width 57 height 28
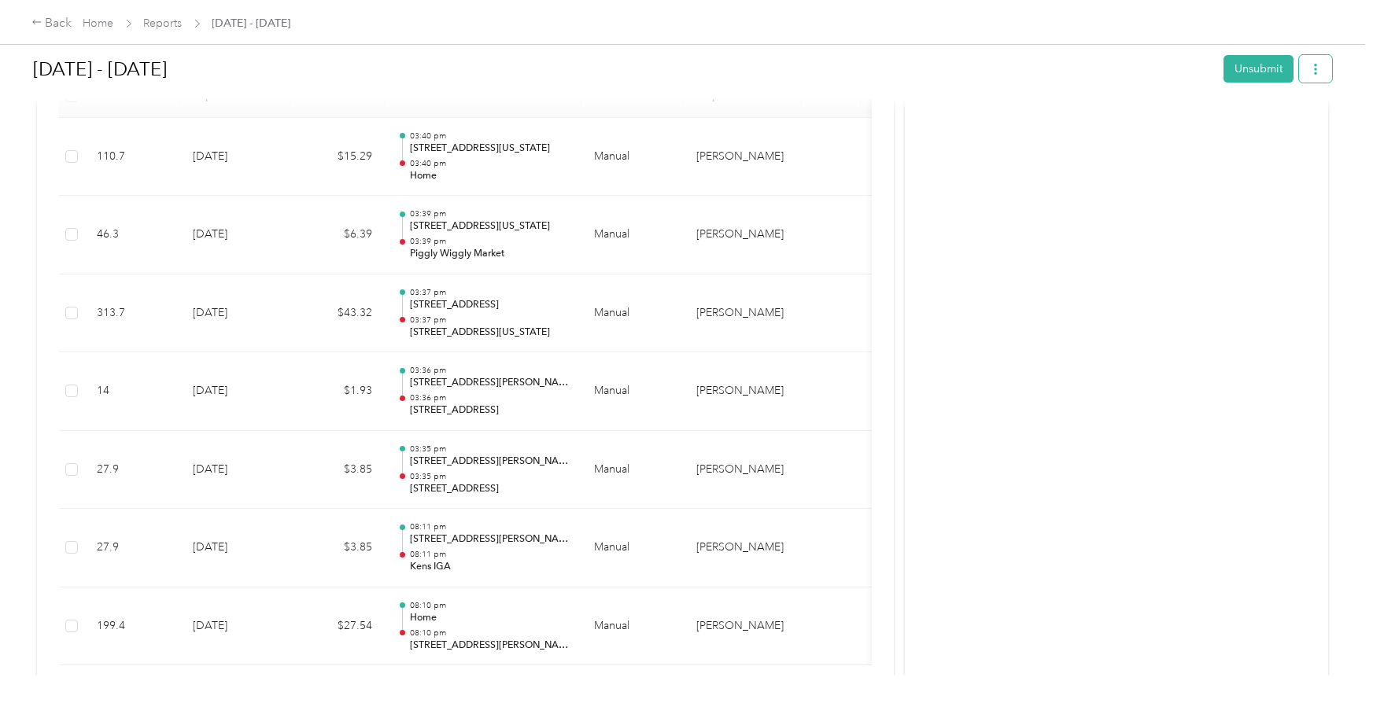
click at [1321, 71] on icon "button" at bounding box center [1315, 69] width 11 height 11
